Goal: Task Accomplishment & Management: Complete application form

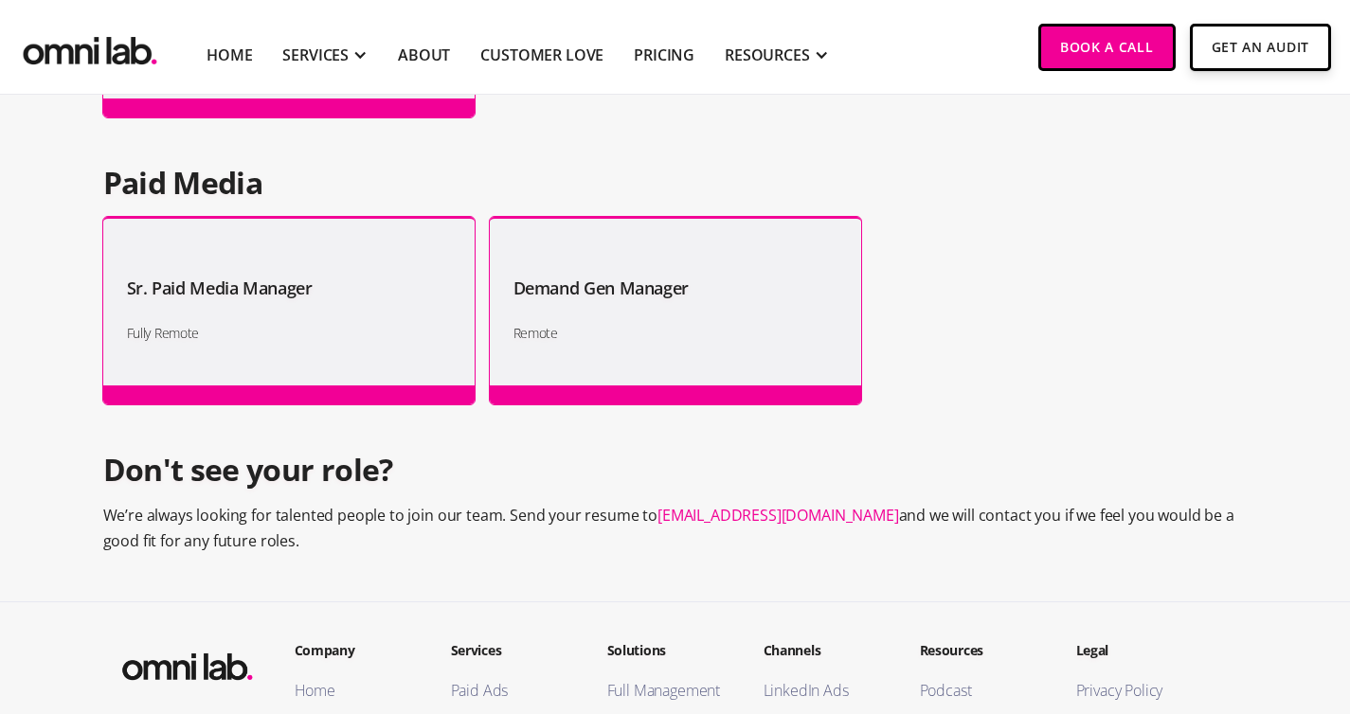
scroll to position [1866, 0]
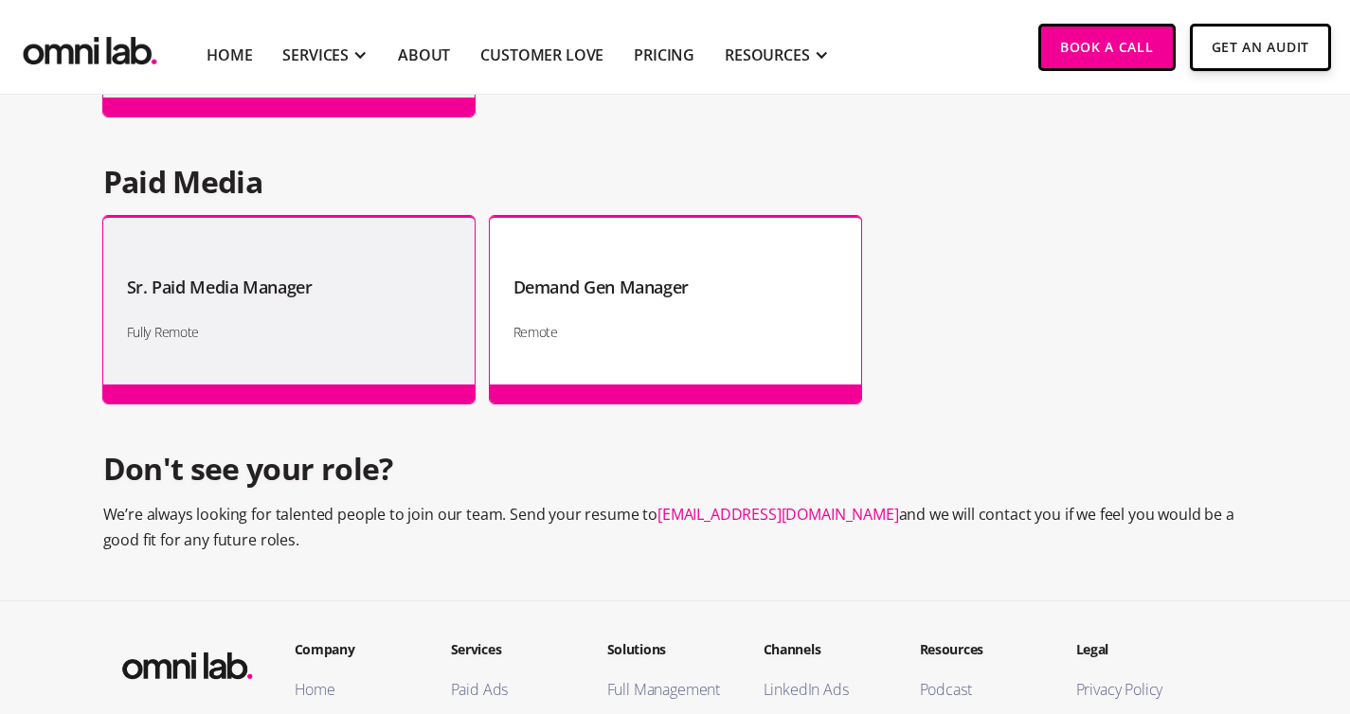
click at [596, 314] on div "Demand Gen Manager Remote" at bounding box center [675, 310] width 371 height 188
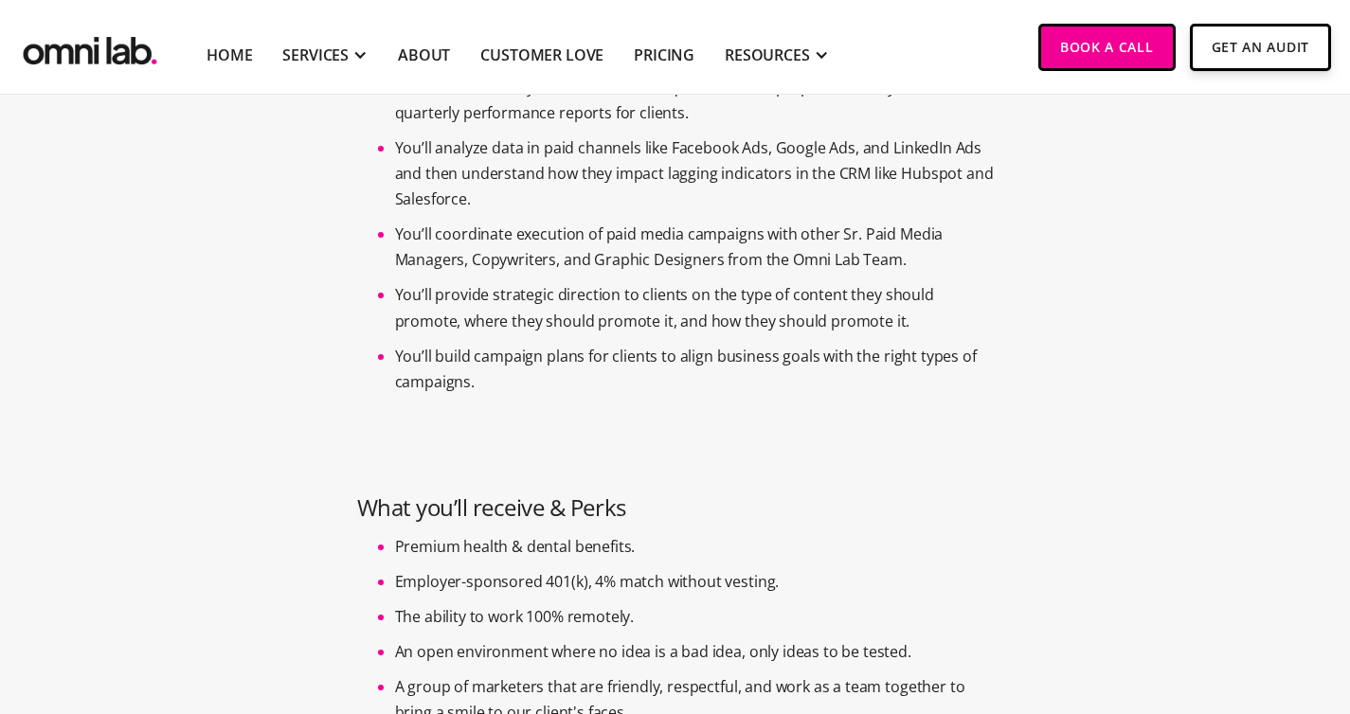
scroll to position [1718, 0]
